Goal: Transaction & Acquisition: Purchase product/service

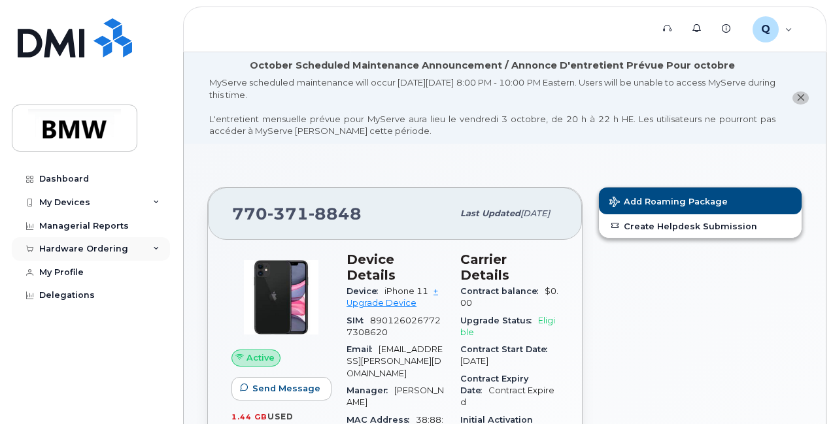
click at [150, 245] on div "Hardware Ordering" at bounding box center [91, 249] width 158 height 24
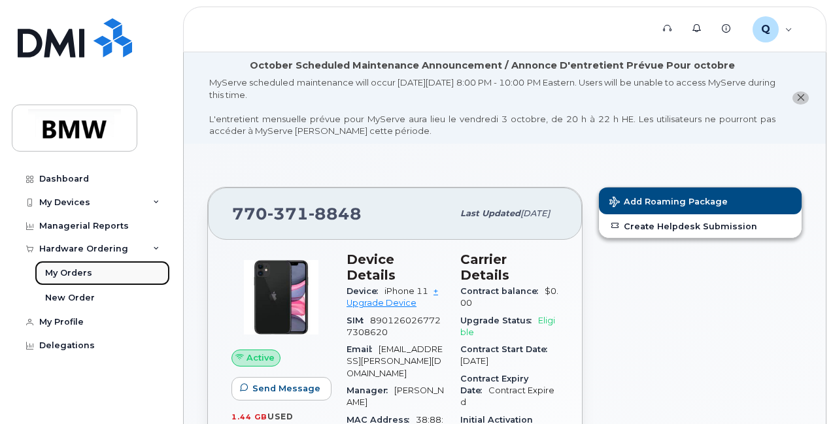
click at [65, 275] on div "My Orders" at bounding box center [68, 273] width 47 height 12
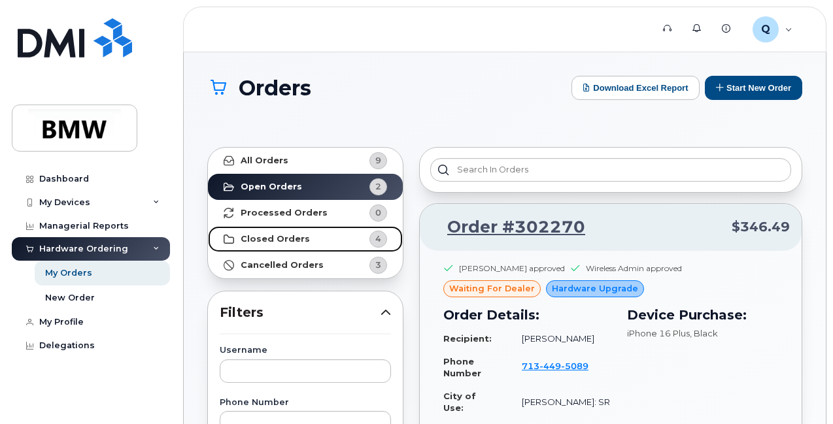
click at [373, 239] on div "4" at bounding box center [378, 239] width 18 height 17
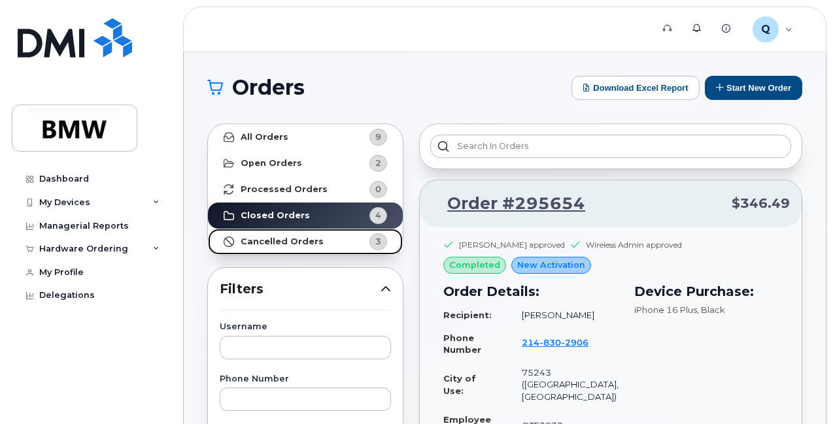
click at [360, 239] on span "3" at bounding box center [367, 241] width 39 height 17
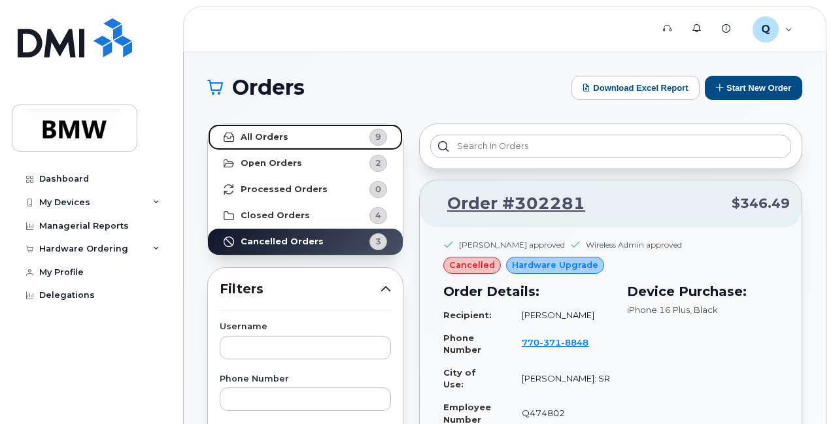
click at [361, 135] on span "9" at bounding box center [367, 137] width 39 height 17
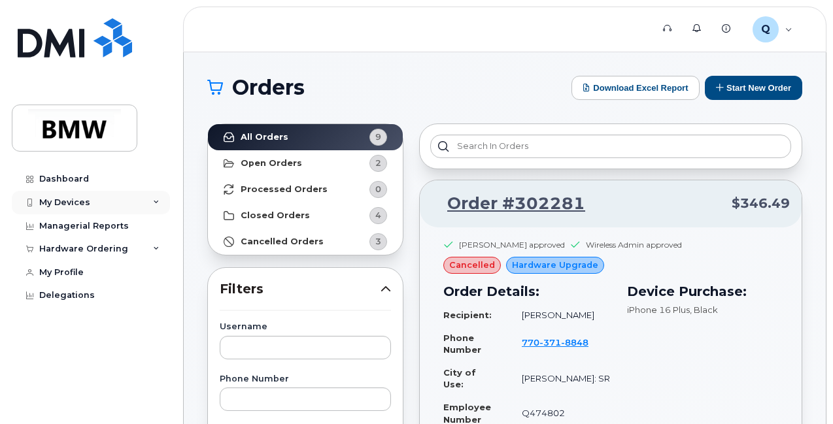
click at [84, 203] on div "My Devices" at bounding box center [64, 202] width 51 height 10
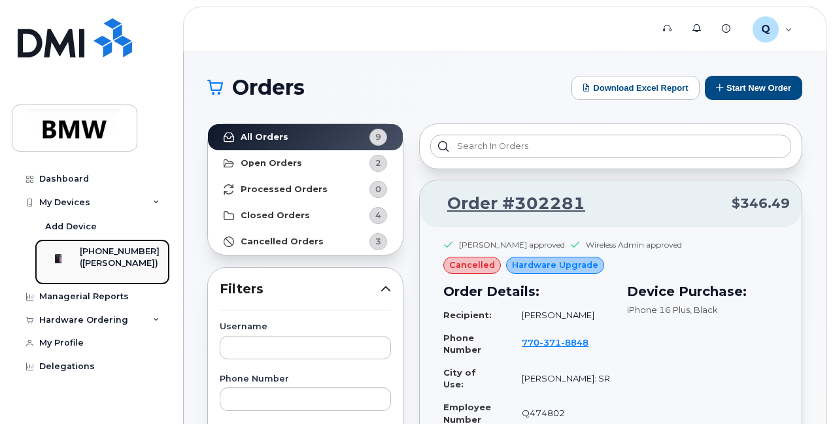
click at [112, 260] on div "([PERSON_NAME])" at bounding box center [120, 264] width 80 height 12
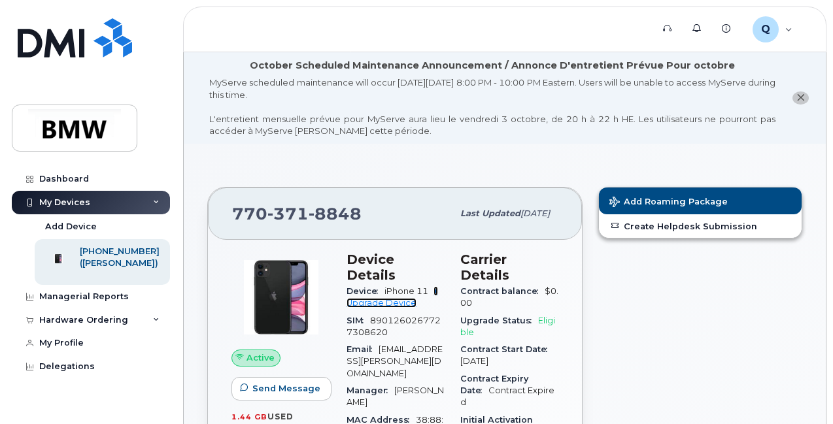
click at [384, 286] on link "+ Upgrade Device" at bounding box center [392, 297] width 92 height 22
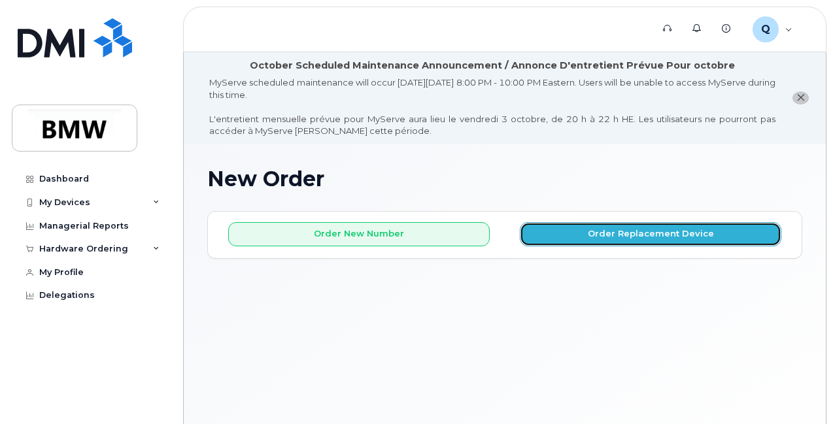
click at [573, 237] on button "Order Replacement Device" at bounding box center [650, 234] width 261 height 24
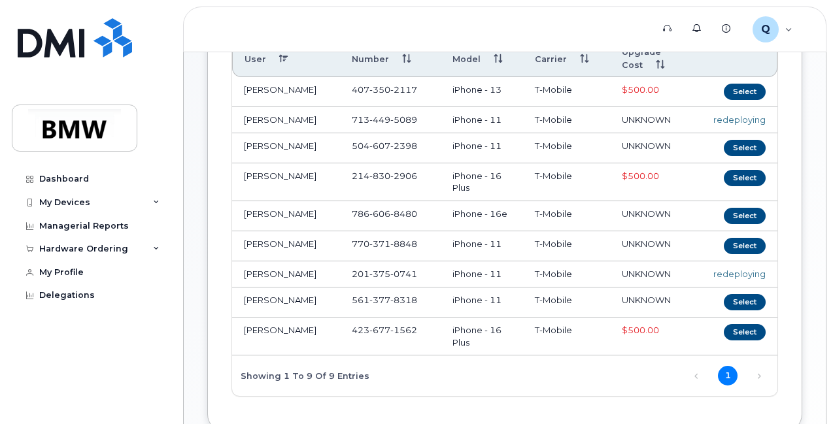
scroll to position [276, 0]
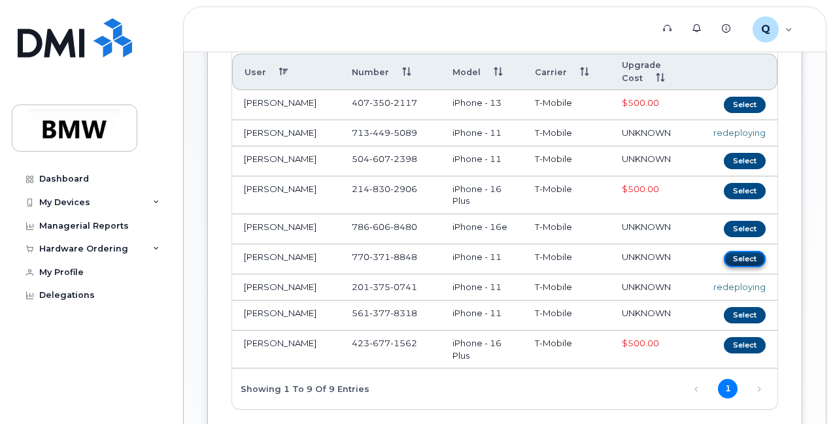
click at [724, 267] on button "Select" at bounding box center [745, 259] width 42 height 16
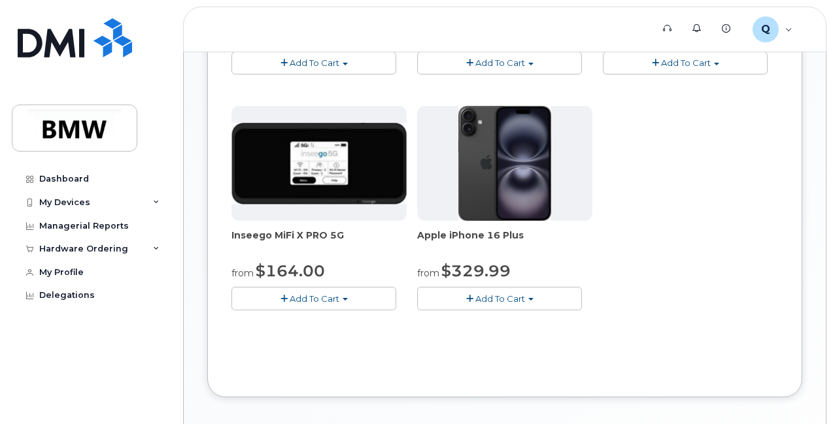
scroll to position [595, 0]
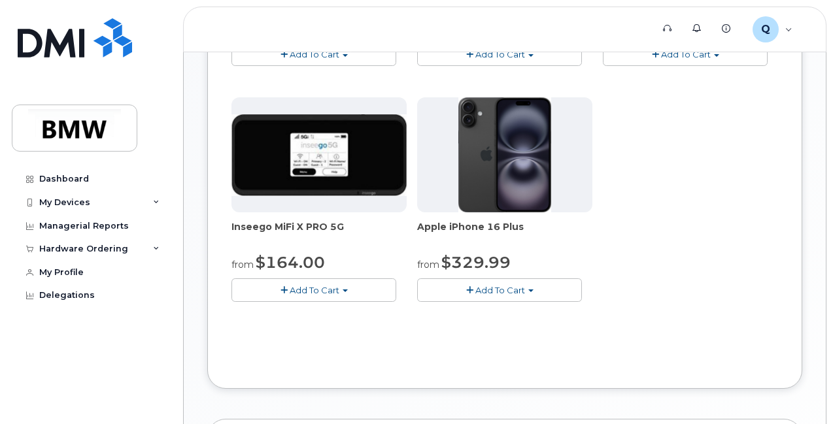
click at [475, 295] on span "Add To Cart" at bounding box center [500, 290] width 50 height 10
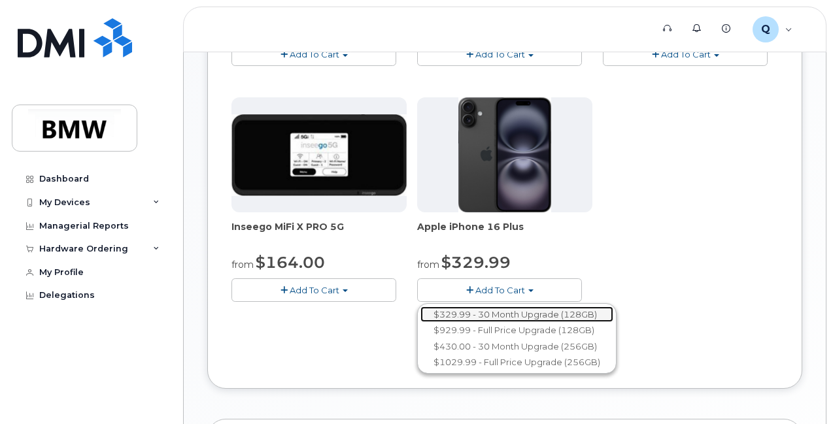
click at [420, 323] on link "$329.99 - 30 Month Upgrade (128GB)" at bounding box center [516, 315] width 193 height 16
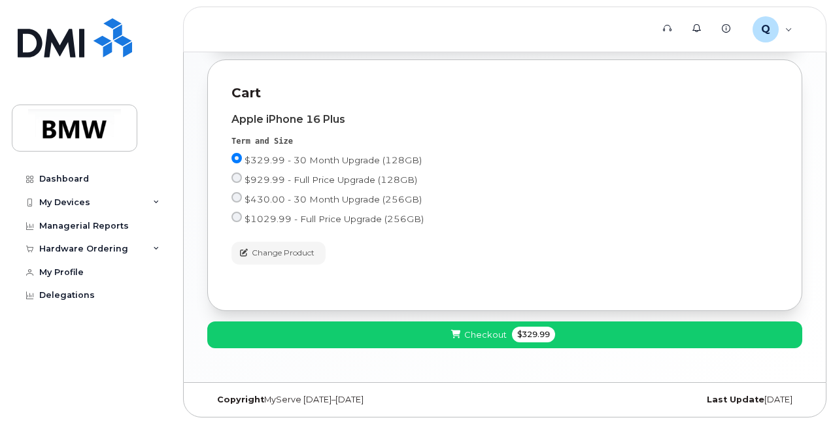
scroll to position [452, 0]
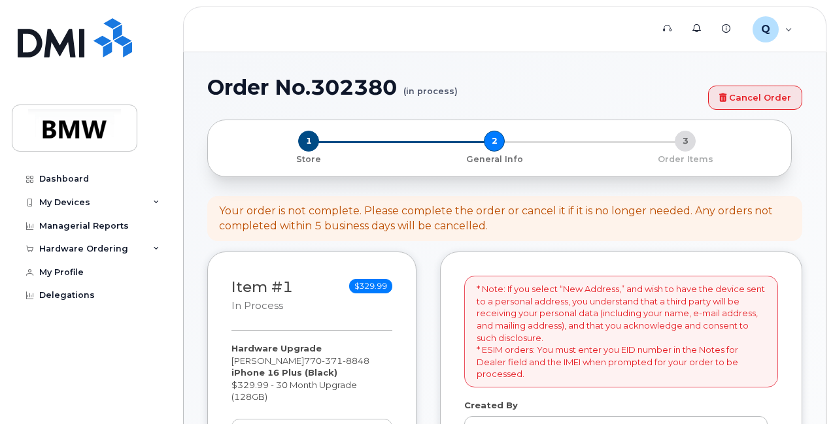
select select
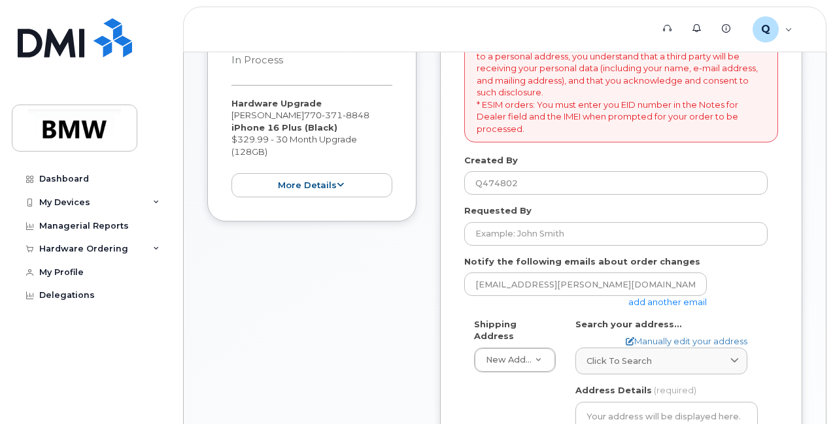
scroll to position [337, 0]
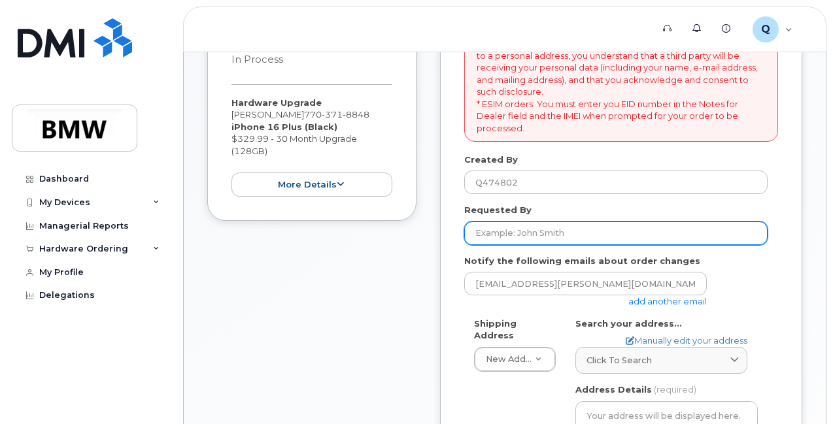
click at [514, 244] on form "* Note: If you select “New Address,” and wish to have the device sent to a pers…" at bounding box center [621, 381] width 314 height 703
click at [514, 242] on input "Requested By" at bounding box center [615, 234] width 303 height 24
type input "[PERSON_NAME] [PERSON_NAME]"
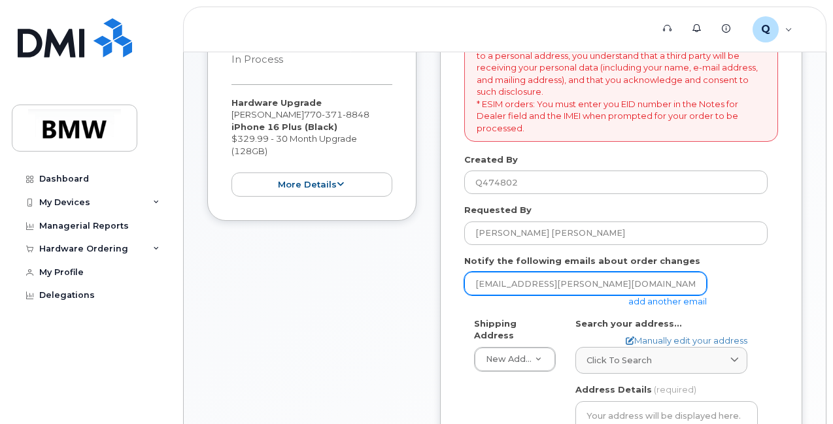
type input "[EMAIL_ADDRESS][DOMAIN_NAME]"
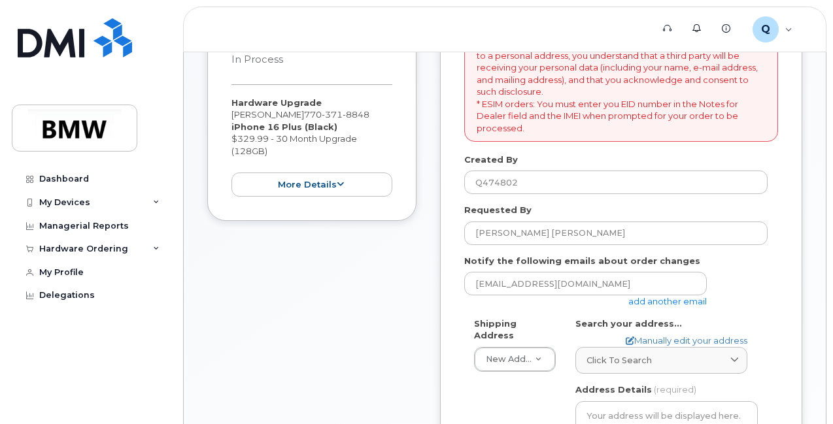
type input "4650 Glenleigh Dr SW"
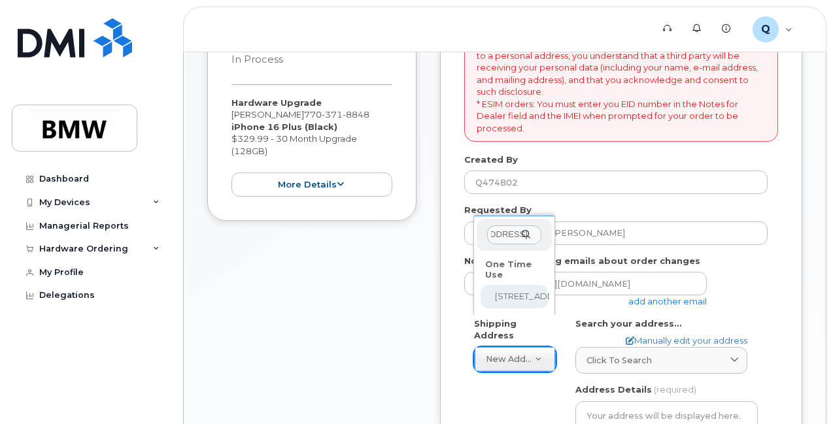
scroll to position [0, 48]
select select "4650 Glenleigh Dr SW"
type input "[PERSON_NAME]"
type input "2516048633"
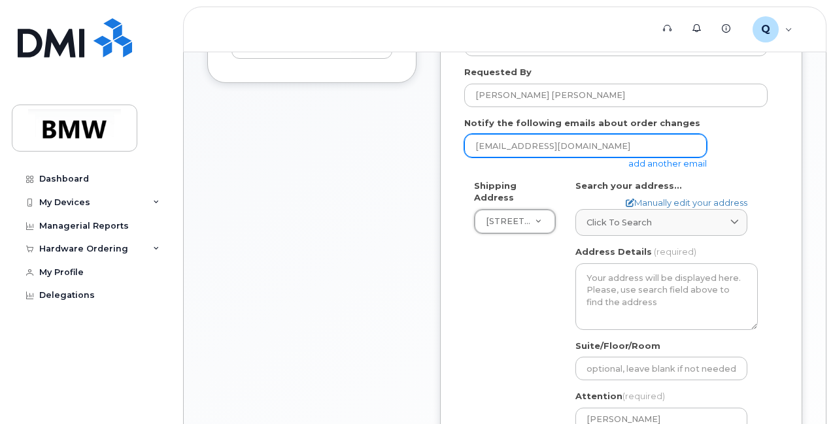
scroll to position [476, 0]
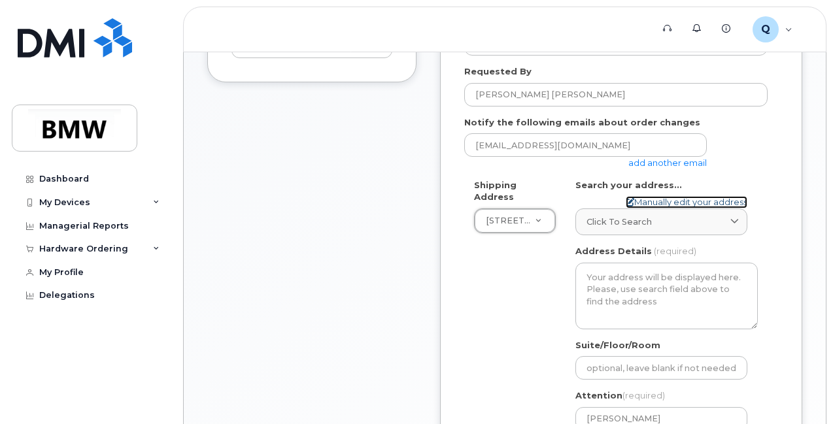
click at [672, 203] on link "Manually edit your address" at bounding box center [687, 202] width 122 height 12
select select
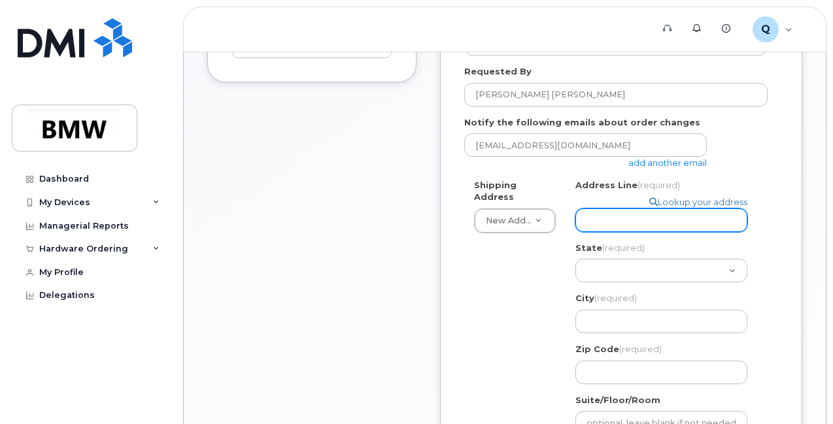
click at [637, 227] on input "Address Line (required)" at bounding box center [661, 221] width 172 height 24
select select "4650 Glenleigh Dr SW"
type input "[PERSON_NAME]"
type input "2516048633"
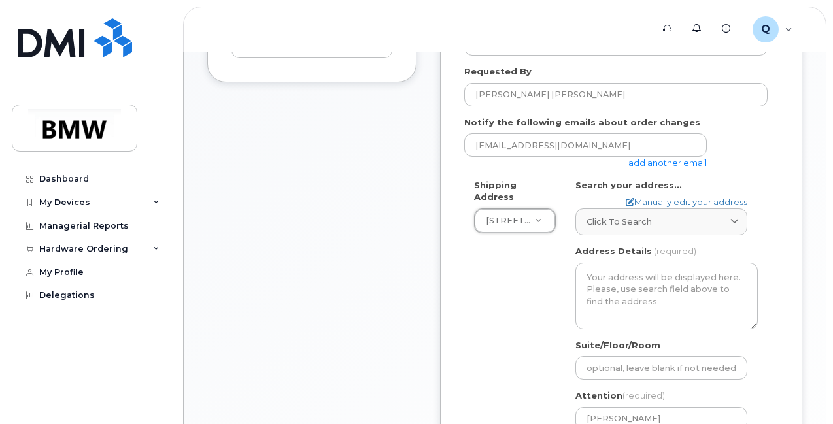
scroll to position [618, 0]
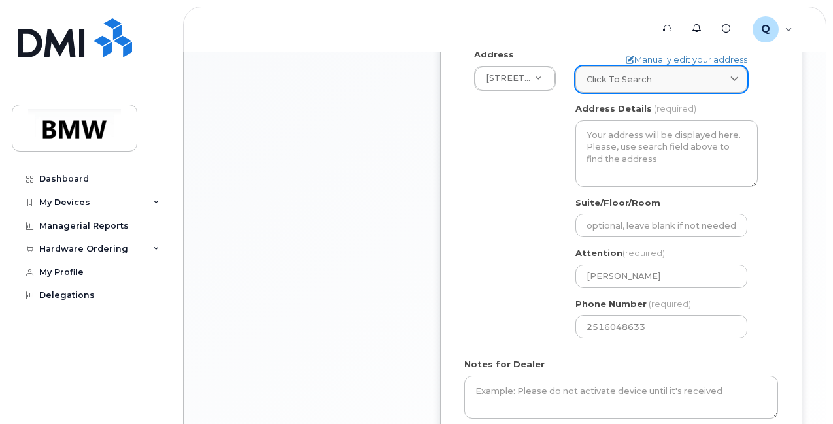
click at [670, 80] on div "Click to search" at bounding box center [661, 79] width 150 height 12
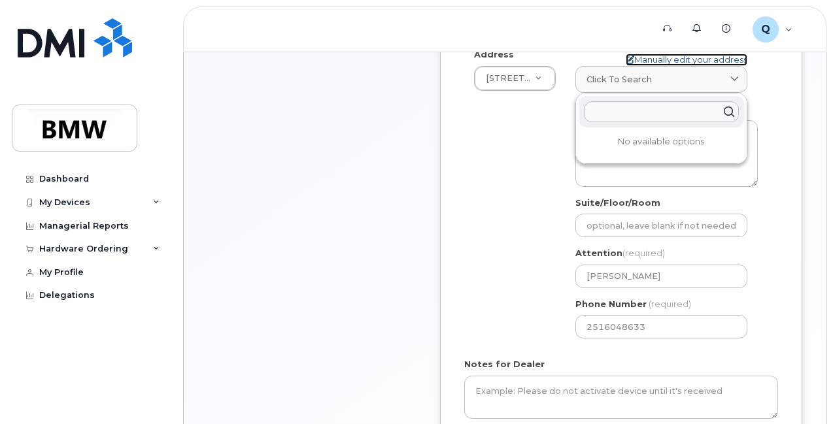
click at [661, 57] on link "Manually edit your address" at bounding box center [687, 60] width 122 height 12
select select "New Address"
select select
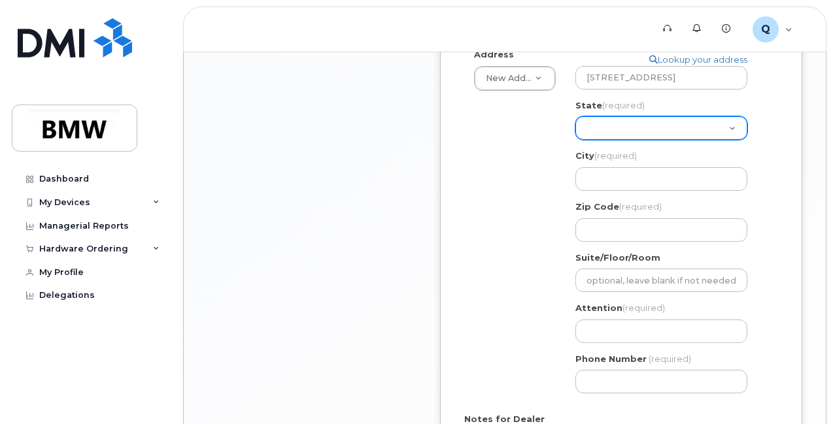
click at [641, 133] on select "Alabama Alaska American Samoa Arizona Arkansas California Colorado Connecticut …" at bounding box center [661, 128] width 172 height 24
select select "FL"
click at [575, 116] on select "Alabama Alaska American Samoa Arizona Arkansas California Colorado Connecticut …" at bounding box center [661, 128] width 172 height 24
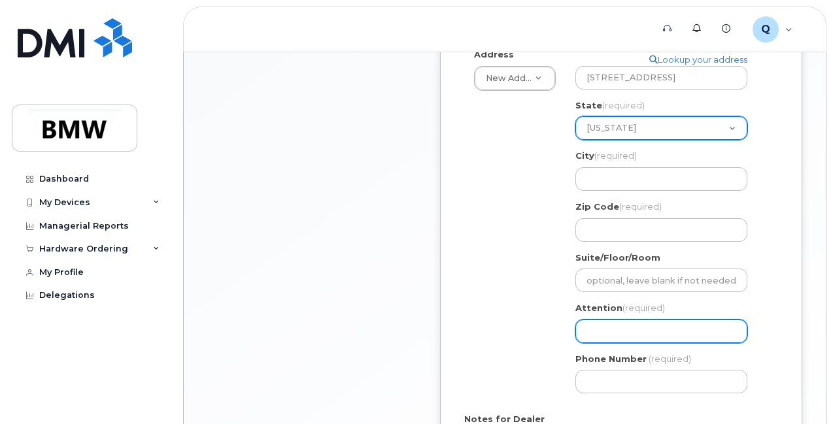
select select
click at [621, 129] on select "Alabama Alaska American Samoa Arizona Arkansas California Colorado Connecticut …" at bounding box center [661, 128] width 172 height 24
select select "GA"
click at [575, 116] on select "Alabama Alaska American Samoa Arizona Arkansas California Colorado Connecticut …" at bounding box center [661, 128] width 172 height 24
select select
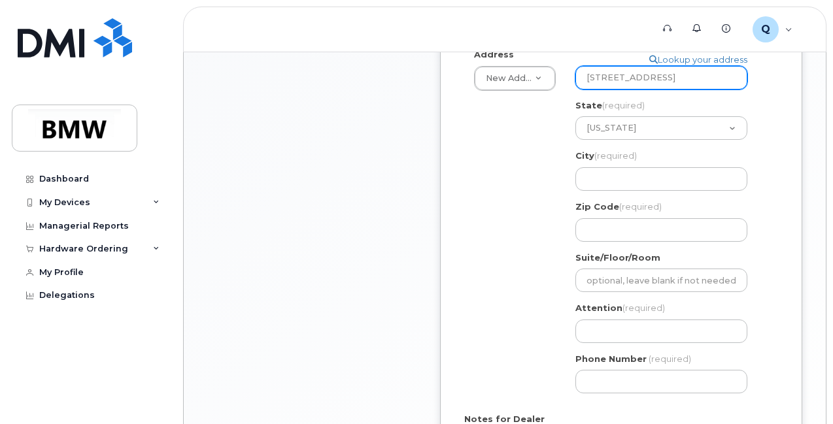
click at [701, 71] on input "4650 Glenleigh Dr SW" at bounding box center [661, 78] width 172 height 24
click at [697, 85] on input "4650 Glenleigh Dr SW" at bounding box center [661, 78] width 172 height 24
type input "4650 Glenleigh Dr SW, Mableton, GA, 30126, USA"
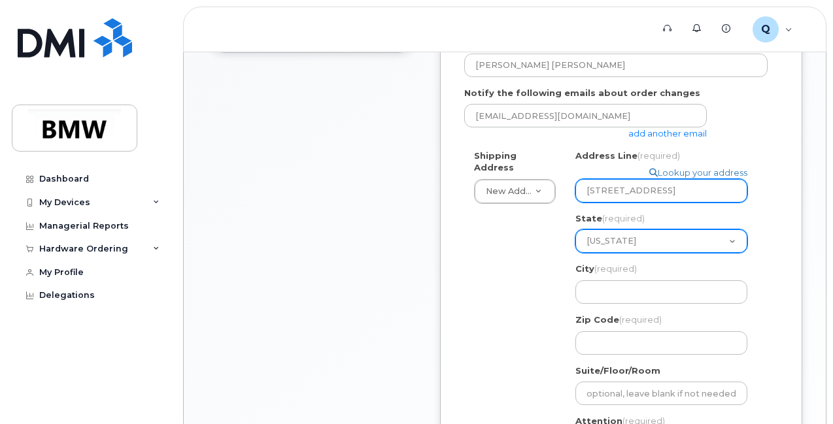
scroll to position [505, 0]
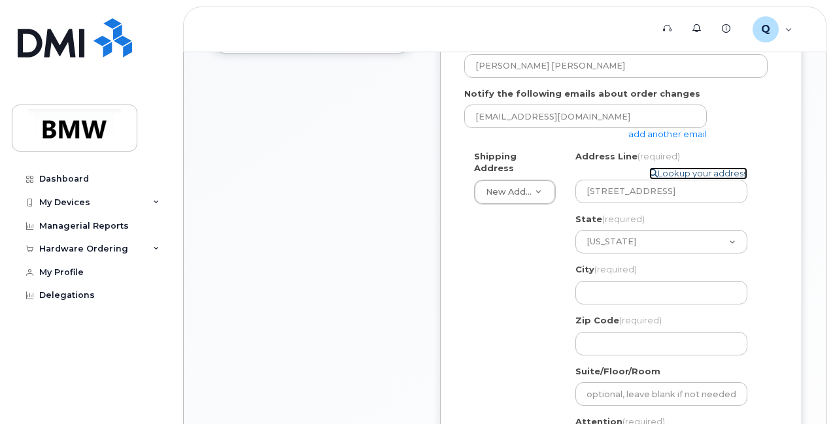
click at [675, 173] on link "Lookup your address" at bounding box center [698, 173] width 98 height 12
select select "4650 Glenleigh Dr SW"
type input "[PERSON_NAME]"
type input "2516048633"
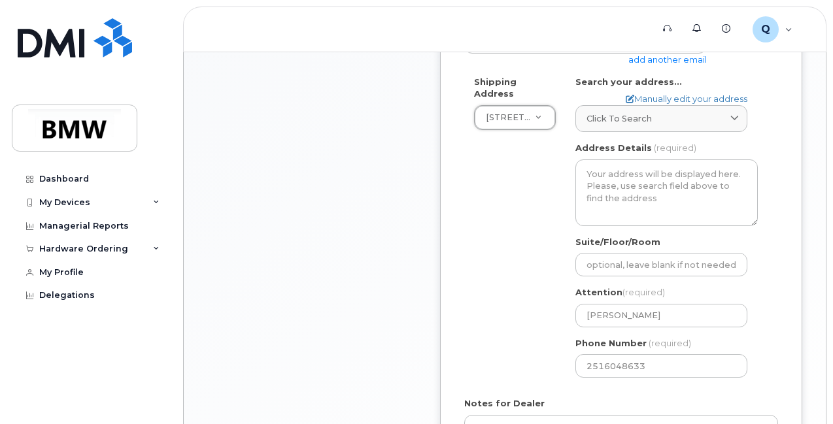
scroll to position [577, 0]
click at [662, 90] on div "Search your address... Manually edit your address Click to search No available …" at bounding box center [666, 106] width 182 height 56
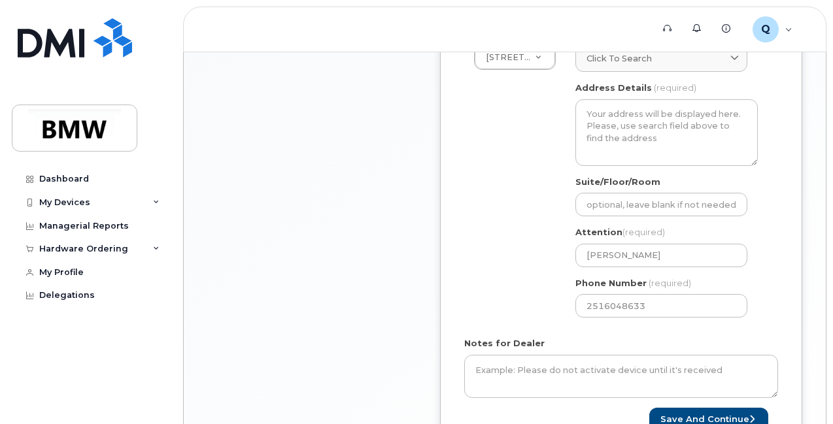
scroll to position [640, 0]
click at [634, 307] on input "2516048633" at bounding box center [661, 306] width 172 height 24
click at [499, 237] on div "Shipping Address 4650 Glenleigh Dr SW New Address 4650 Glenleigh Dr SW BMW MC P…" at bounding box center [615, 171] width 303 height 312
drag, startPoint x: 669, startPoint y: 302, endPoint x: 490, endPoint y: 297, distance: 179.2
click at [490, 297] on div "Shipping Address 4650 Glenleigh Dr SW New Address 4650 Glenleigh Dr SW BMW MC P…" at bounding box center [615, 171] width 303 height 312
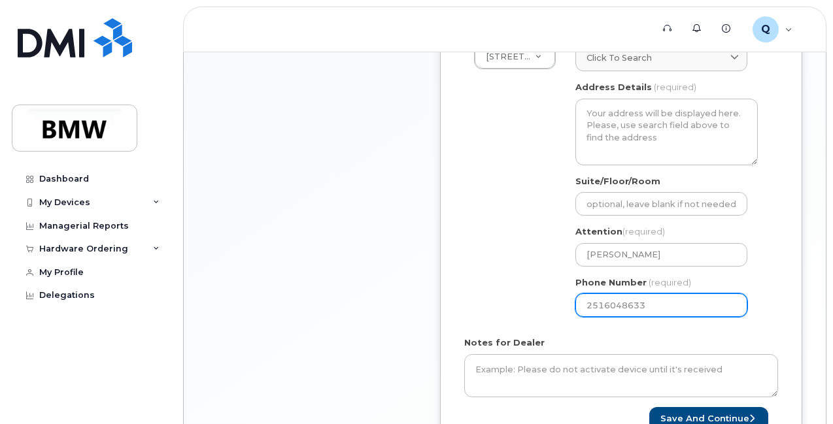
select select
type input "77"
type input "7703718848"
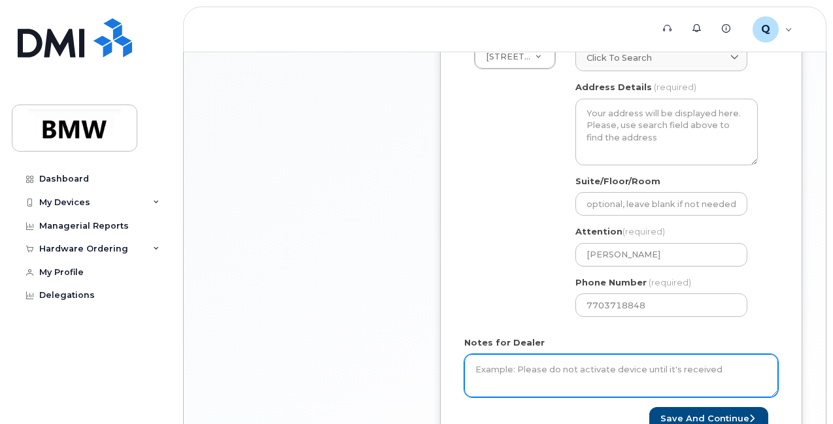
click at [601, 371] on textarea "Notes for Dealer" at bounding box center [621, 375] width 314 height 43
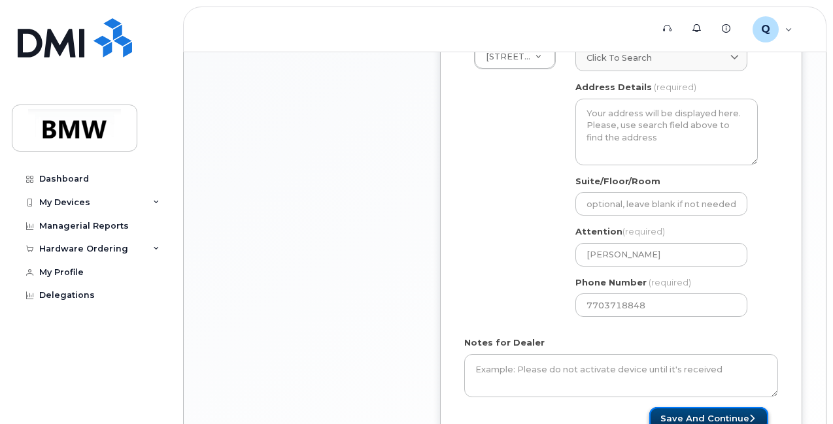
click at [662, 409] on button "Save and Continue" at bounding box center [708, 419] width 119 height 24
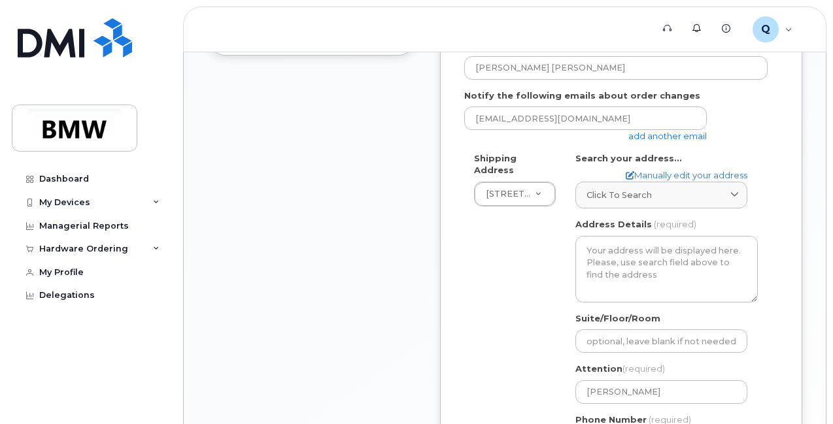
scroll to position [492, 0]
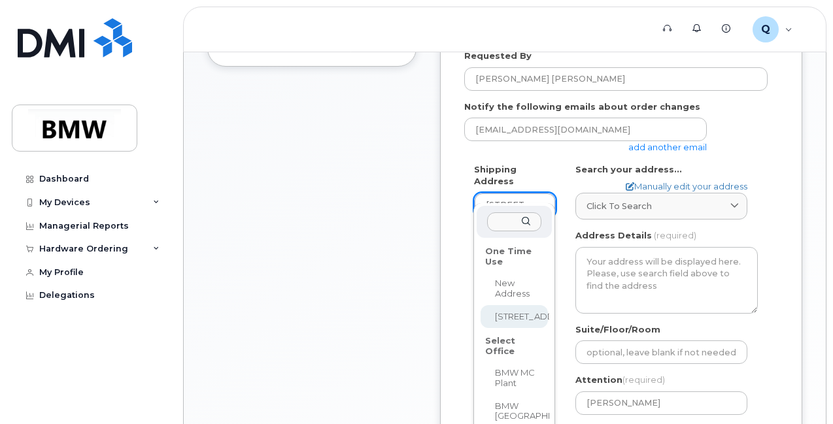
select select
type input "2516048633"
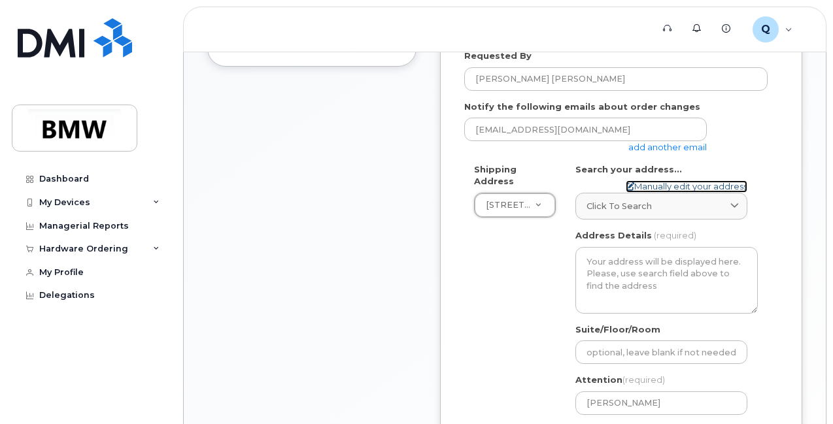
click at [662, 186] on link "Manually edit your address" at bounding box center [687, 186] width 122 height 12
select select "New Address"
type input "4650 Glenleigh Dr SW, Mableton, GA, 30126, USA"
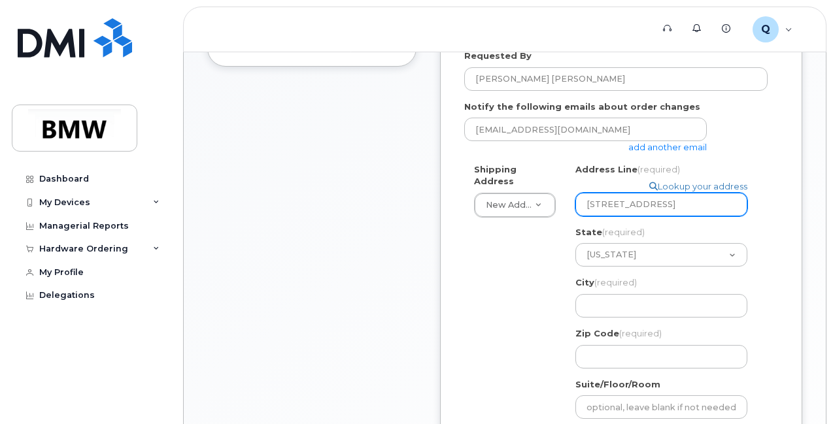
click at [681, 209] on input "4650 Glenleigh Dr SW, Mableton, GA, 30126, USA" at bounding box center [661, 205] width 172 height 24
type input "4650 Glenleigh Dr SW, Mableton, GA, 30126, USA"
type input "Mableton"
type input "30126"
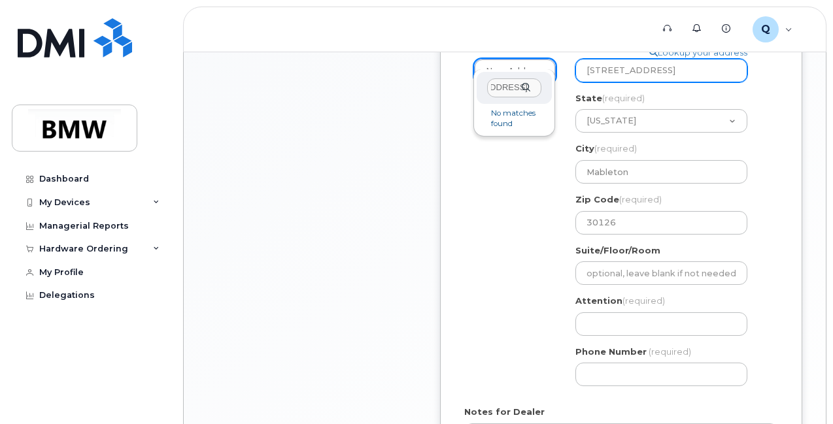
scroll to position [626, 0]
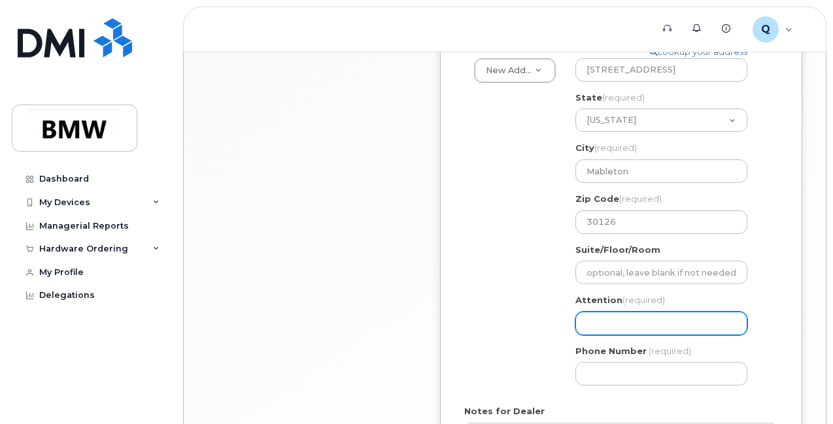
click at [677, 329] on input "Attention (required)" at bounding box center [661, 324] width 172 height 24
select select
type input "C"
select select
type input "Ca"
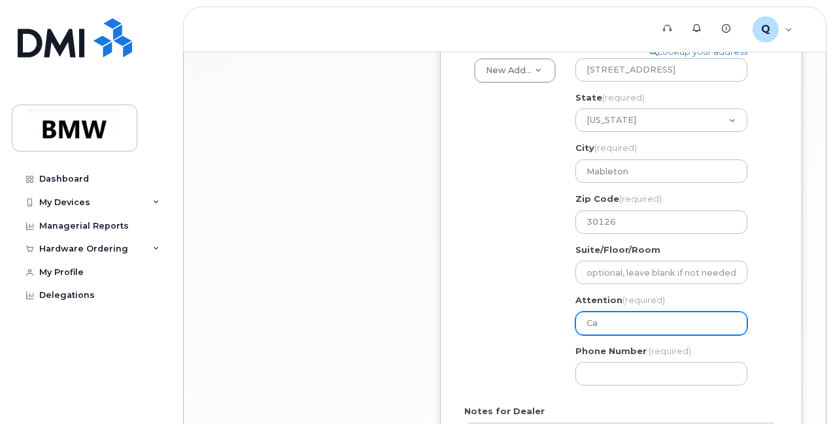
select select
type input "Can"
select select
type input "Cand"
select select
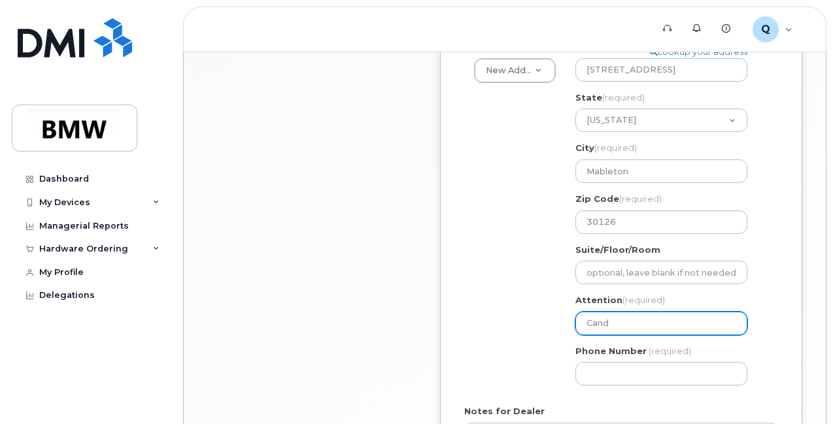
type input "Cande"
select select
type input "Canden"
select select
type input "Canden J"
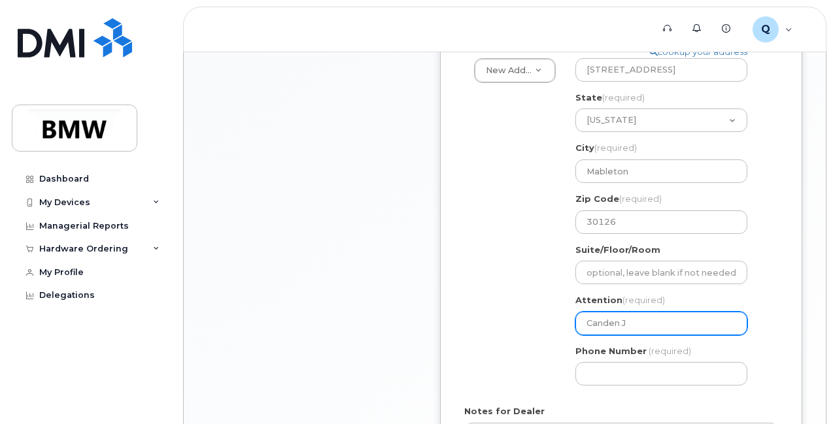
select select
type input "Canden Ja"
select select
type input "Canden Jak"
select select
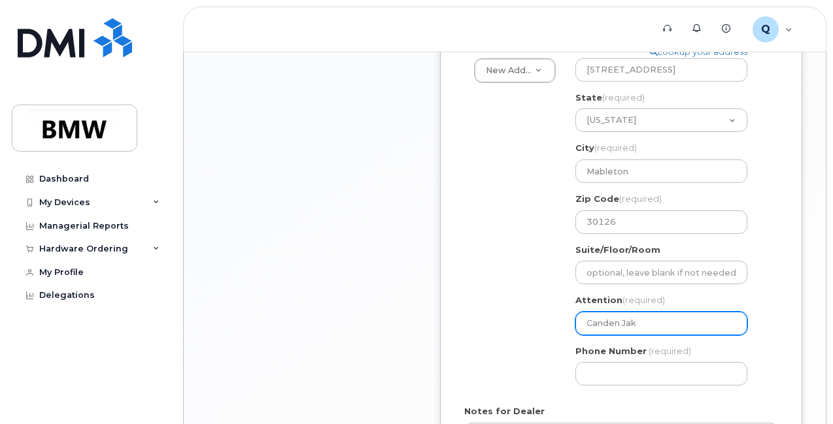
type input "Canden Jaks"
select select
type input "Canden Jak"
select select
type input "Canden Ja"
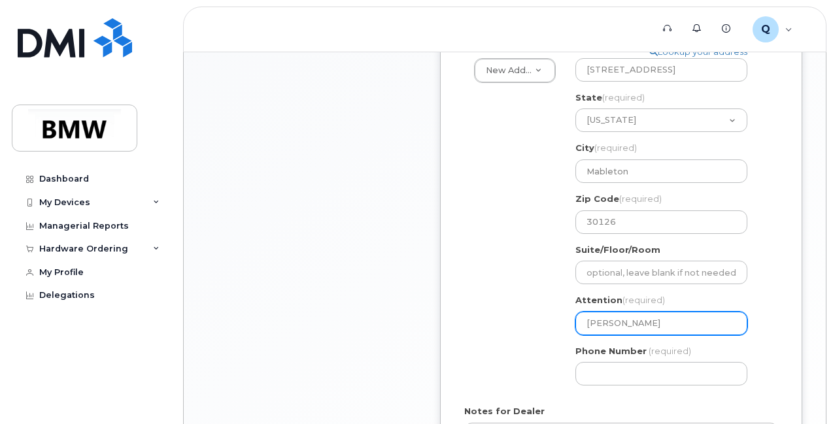
select select
type input "Canden Jak"
select select
type input "Canden Ja"
select select
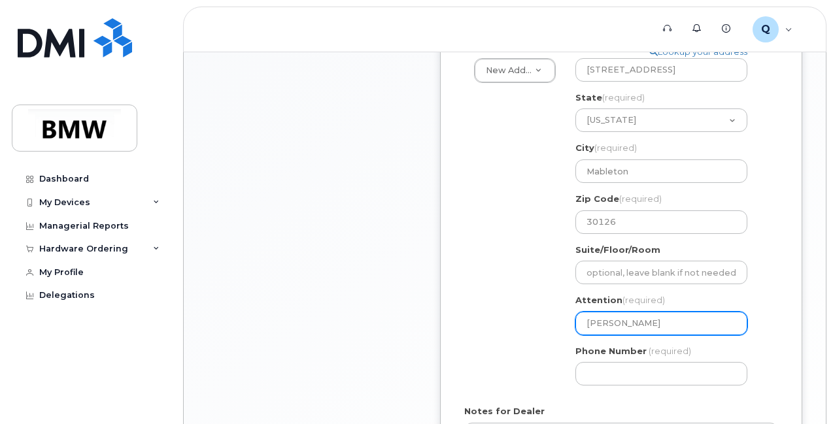
type input "Canden Jac"
select select
type input "Canden Jacks"
select select
type input "Canden Jackso"
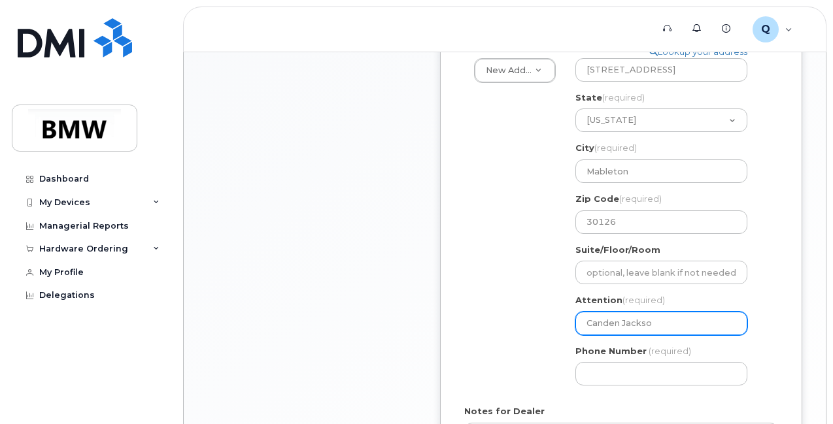
select select
type input "[PERSON_NAME]"
type input "7703718848"
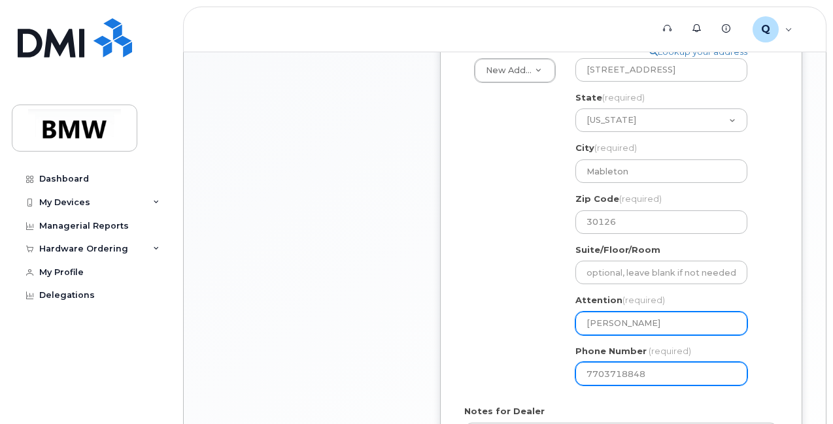
select select
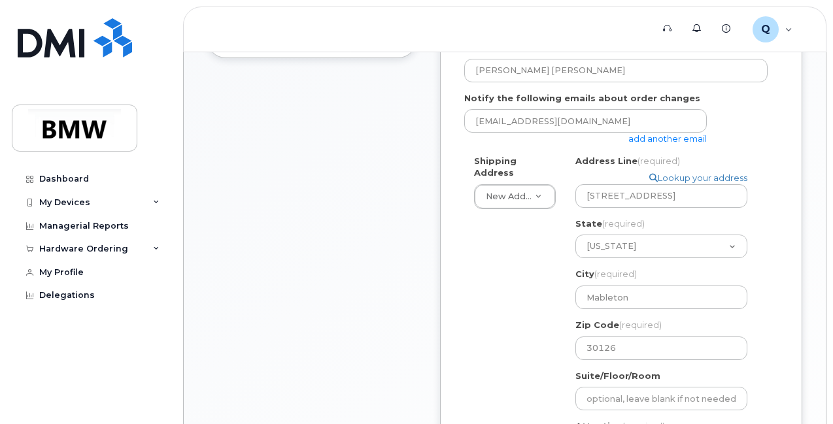
scroll to position [808, 0]
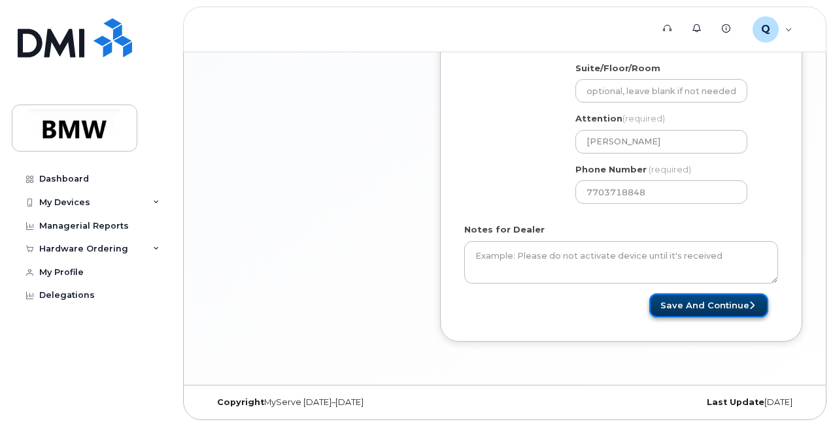
click at [692, 302] on button "Save and Continue" at bounding box center [708, 306] width 119 height 24
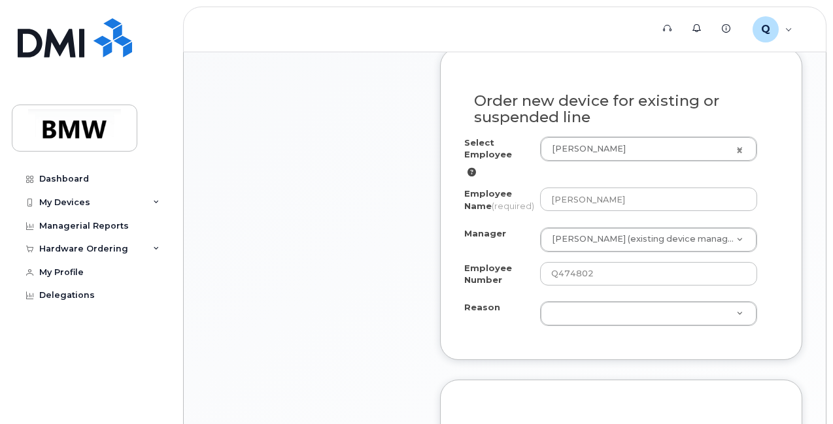
scroll to position [762, 0]
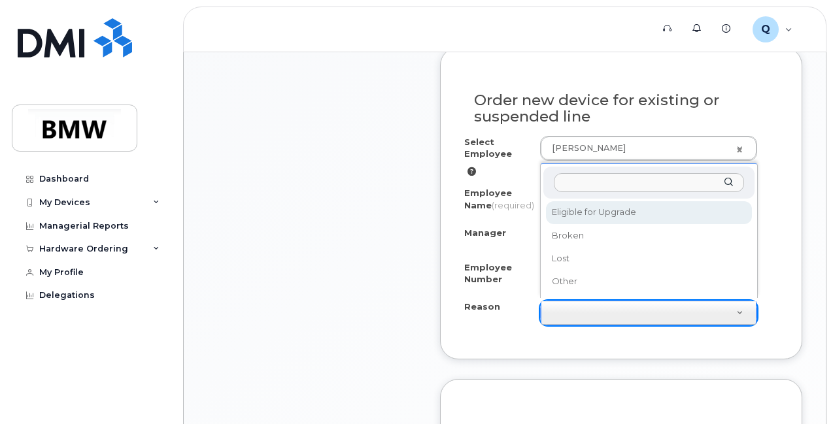
select select "eligible_for_upgrade"
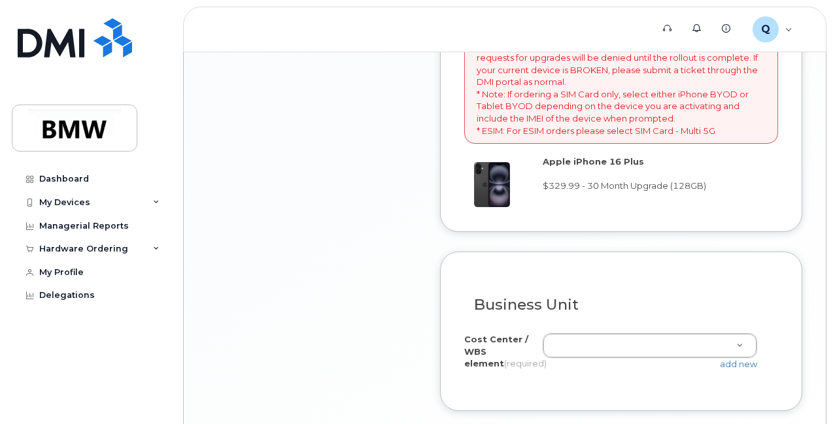
scroll to position [1221, 0]
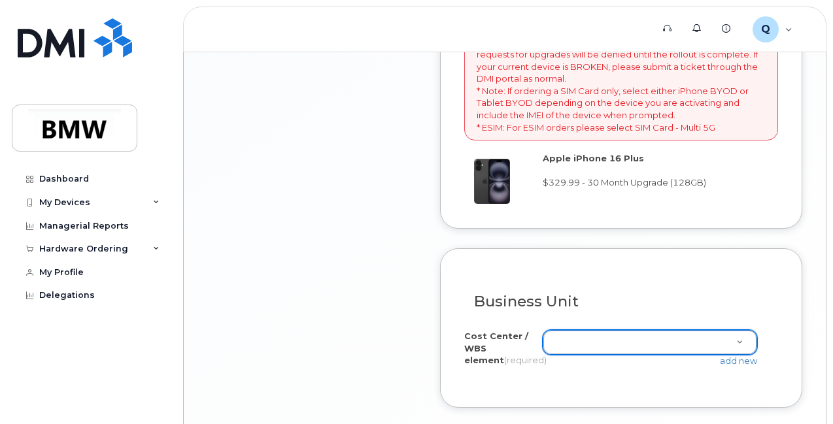
type input "0"
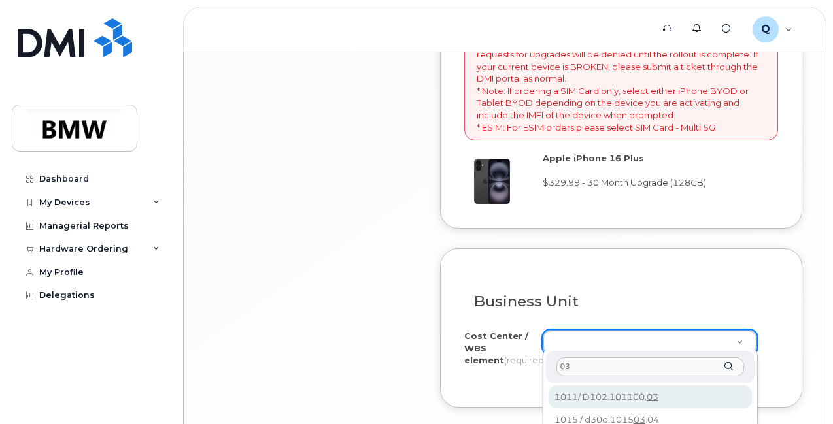
type input "03"
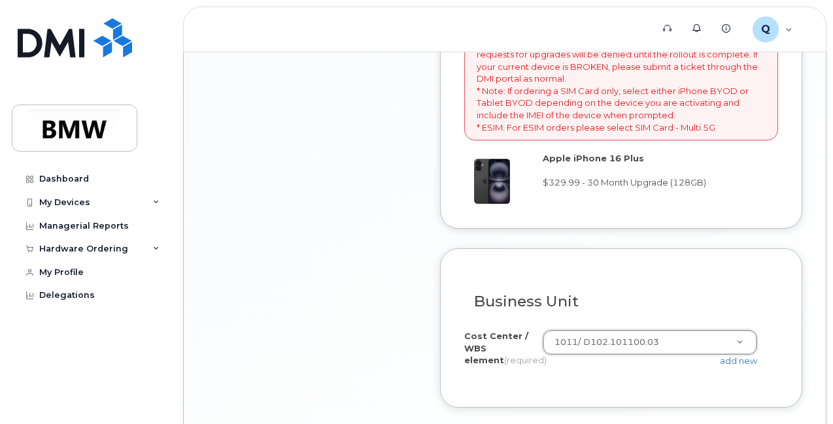
type input "1011/ D102.101100.03"
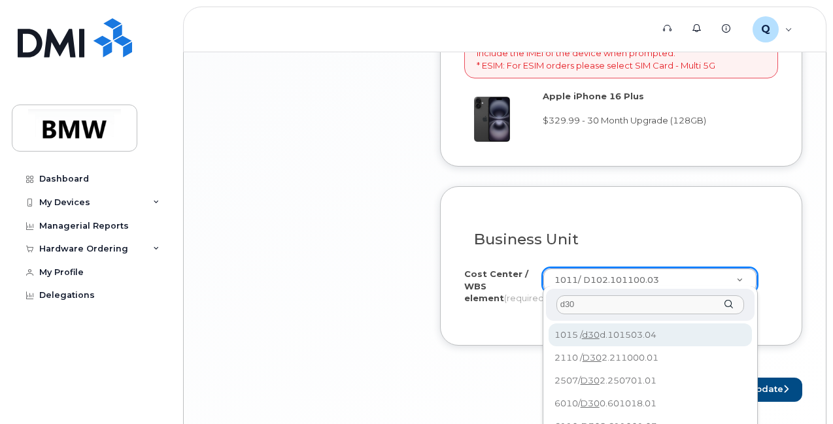
type input "d302"
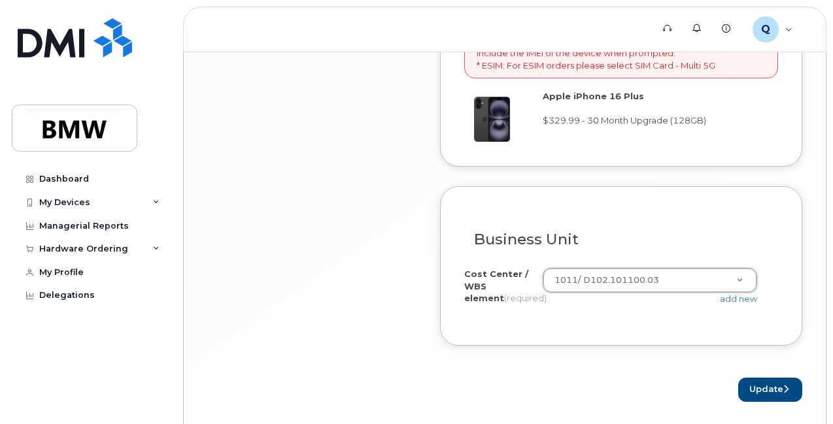
drag, startPoint x: 713, startPoint y: 266, endPoint x: 532, endPoint y: 267, distance: 180.4
click at [739, 294] on link "add new" at bounding box center [738, 299] width 37 height 10
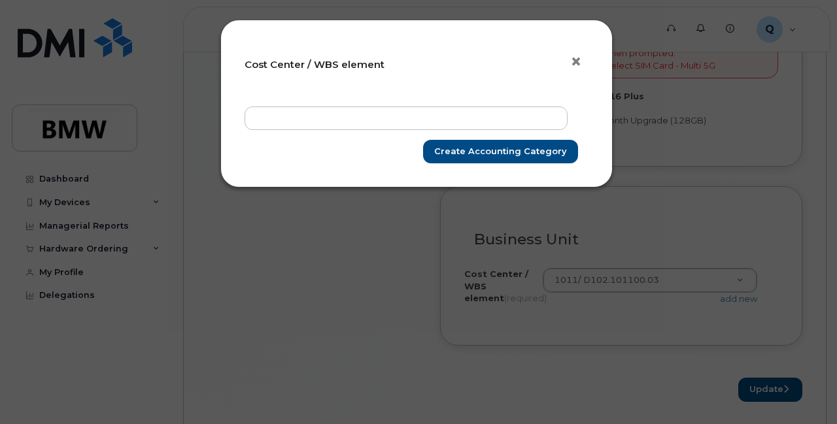
click at [581, 63] on span "×" at bounding box center [576, 62] width 12 height 24
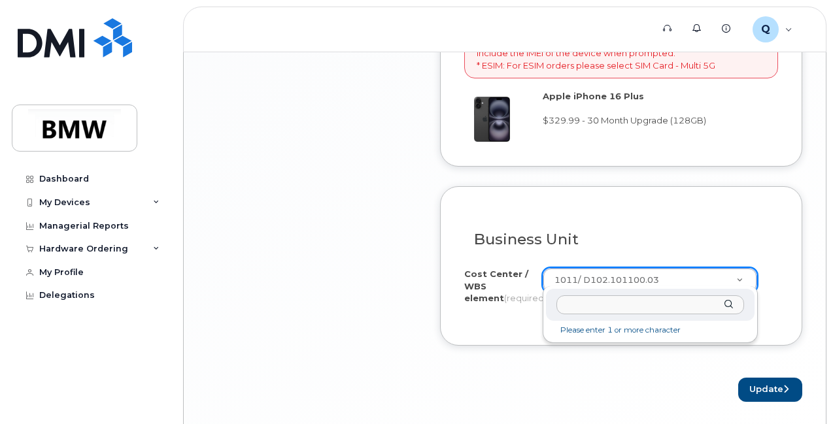
click at [620, 335] on li "Please enter 1 or more character" at bounding box center [649, 331] width 203 height 14
click at [583, 311] on input "text" at bounding box center [650, 304] width 188 height 19
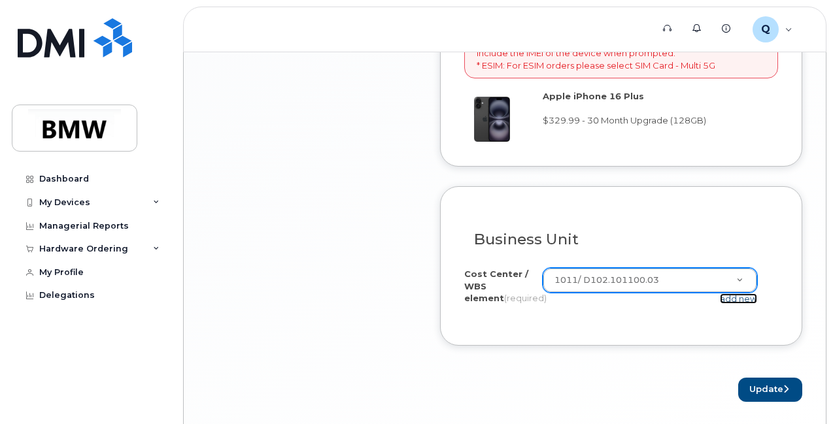
click at [733, 295] on link "add new" at bounding box center [738, 299] width 37 height 10
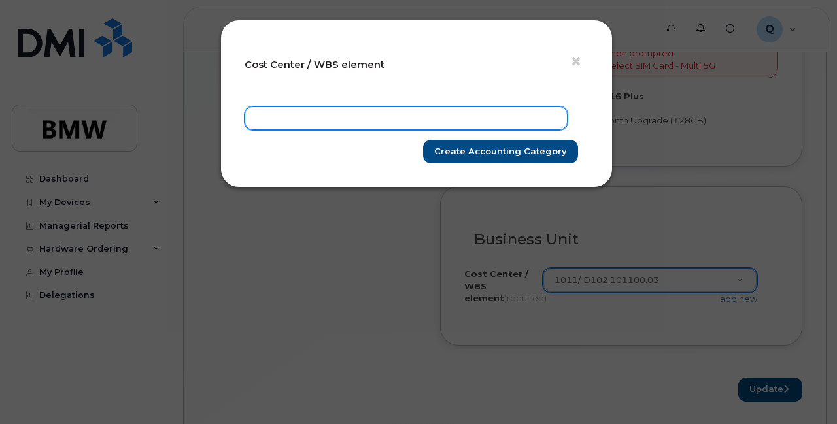
click at [387, 120] on input "text" at bounding box center [406, 119] width 323 height 24
type input "d302"
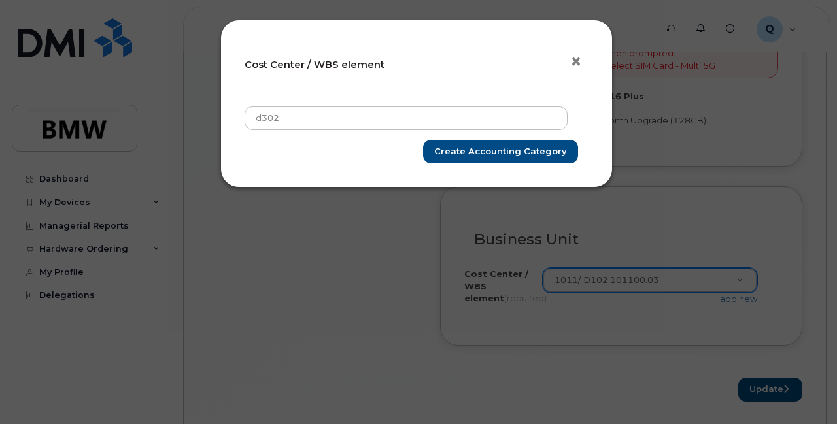
click at [578, 61] on span "×" at bounding box center [576, 62] width 12 height 24
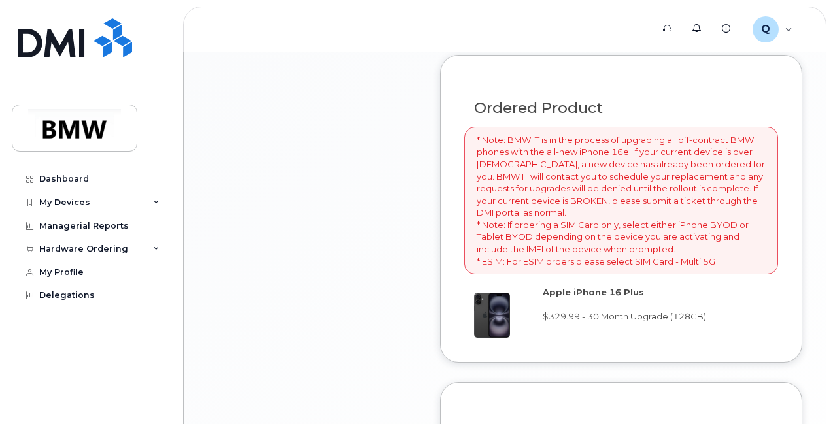
scroll to position [1319, 0]
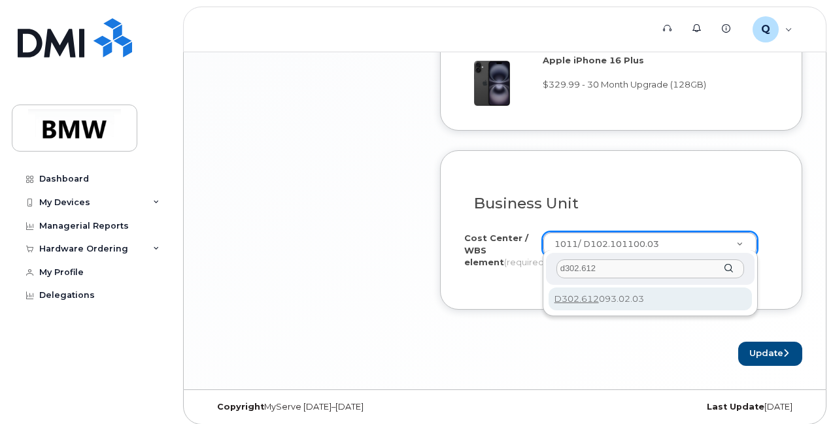
type input "d302.612"
type input "D302.612093.02.03"
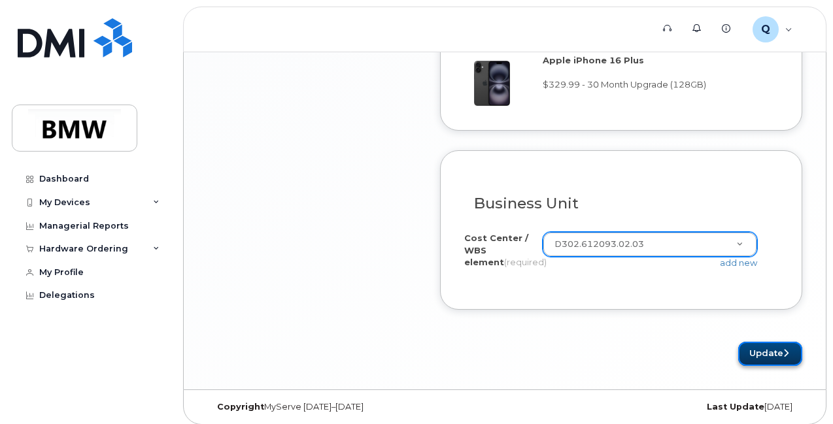
click at [760, 345] on button "Update" at bounding box center [770, 354] width 64 height 24
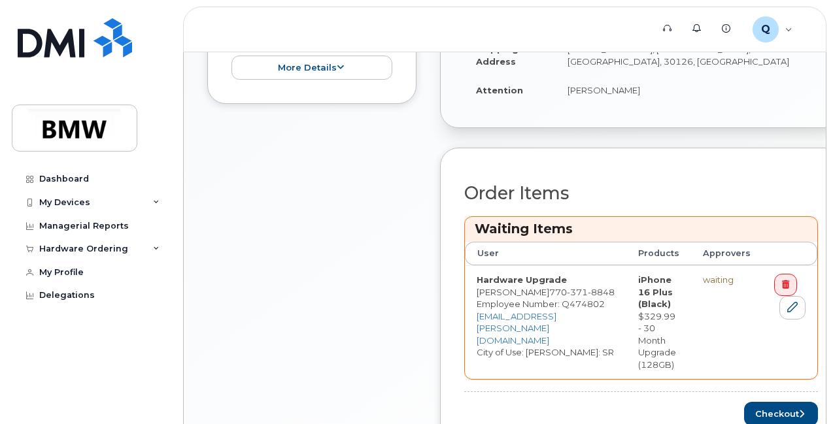
scroll to position [616, 0]
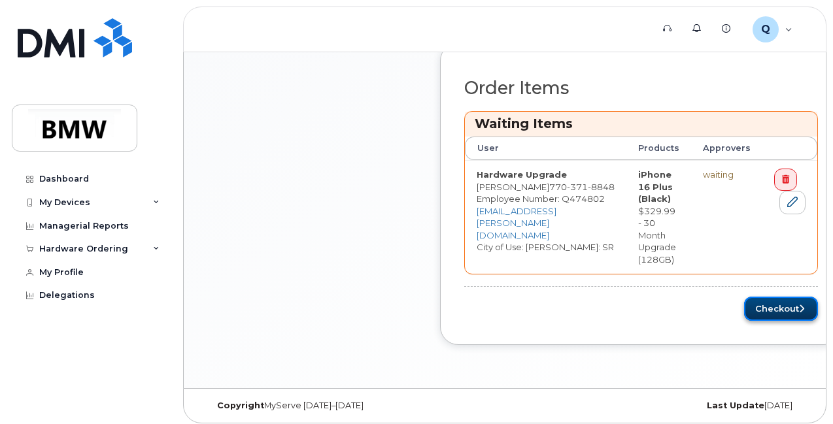
click at [756, 300] on button "Checkout" at bounding box center [781, 309] width 74 height 24
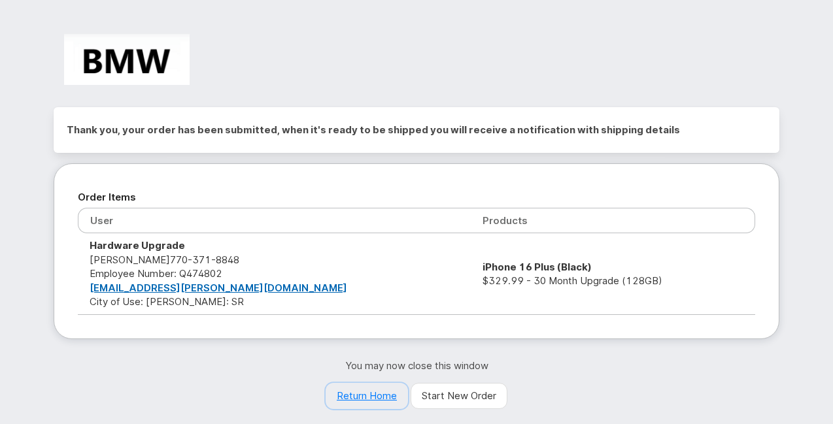
click at [383, 396] on link "Return Home" at bounding box center [367, 396] width 82 height 26
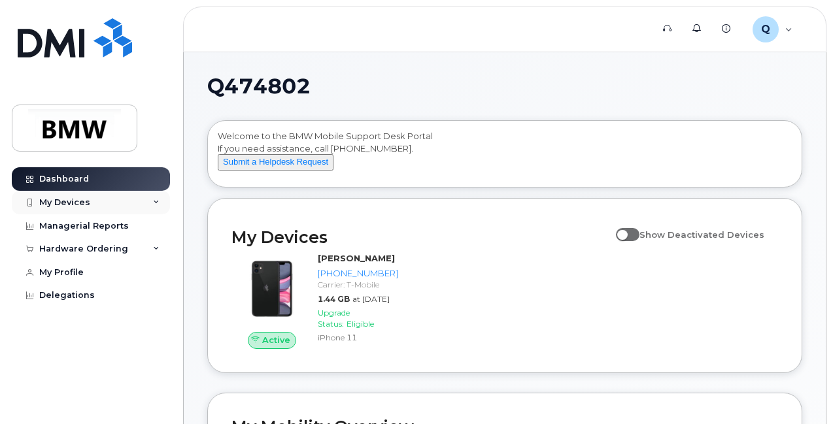
click at [92, 205] on div "My Devices" at bounding box center [91, 203] width 158 height 24
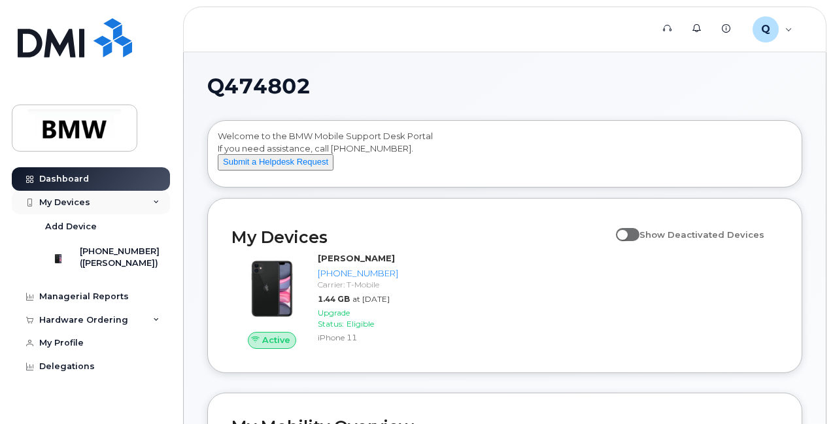
click at [156, 205] on icon at bounding box center [156, 202] width 7 height 7
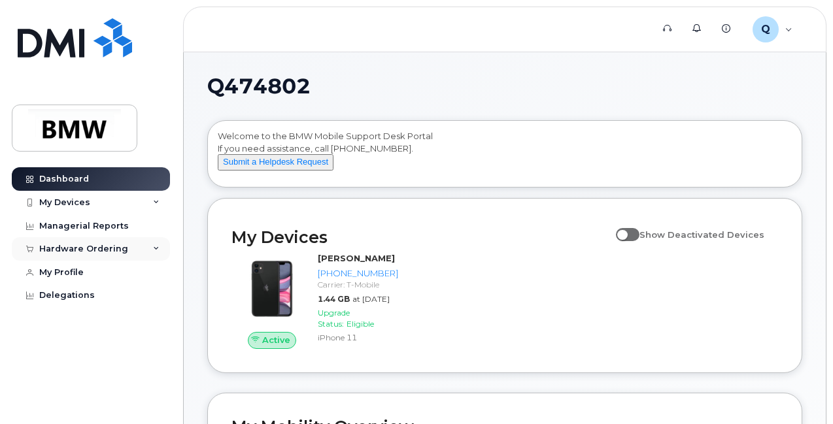
click at [150, 245] on div "Hardware Ordering" at bounding box center [91, 249] width 158 height 24
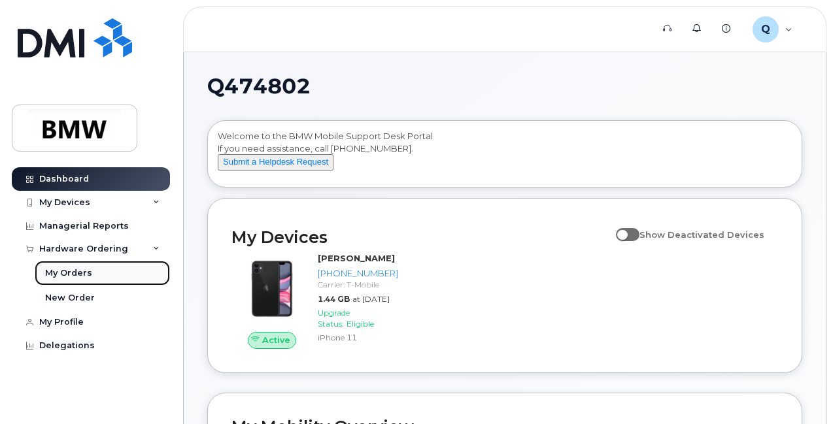
click at [71, 273] on div "My Orders" at bounding box center [68, 273] width 47 height 12
